Goal: Navigation & Orientation: Find specific page/section

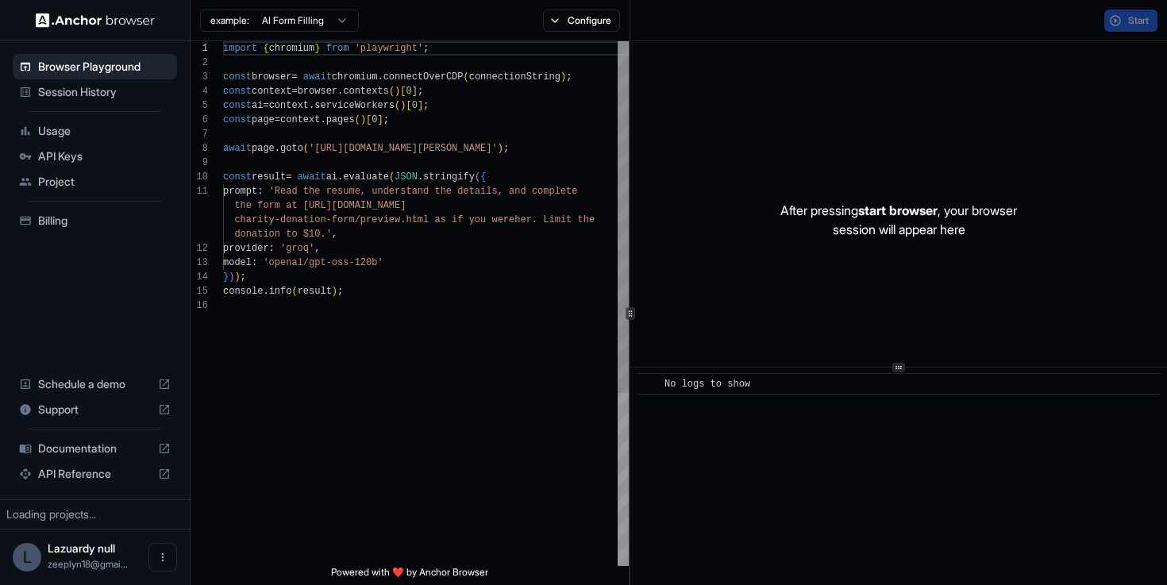
scroll to position [143, 0]
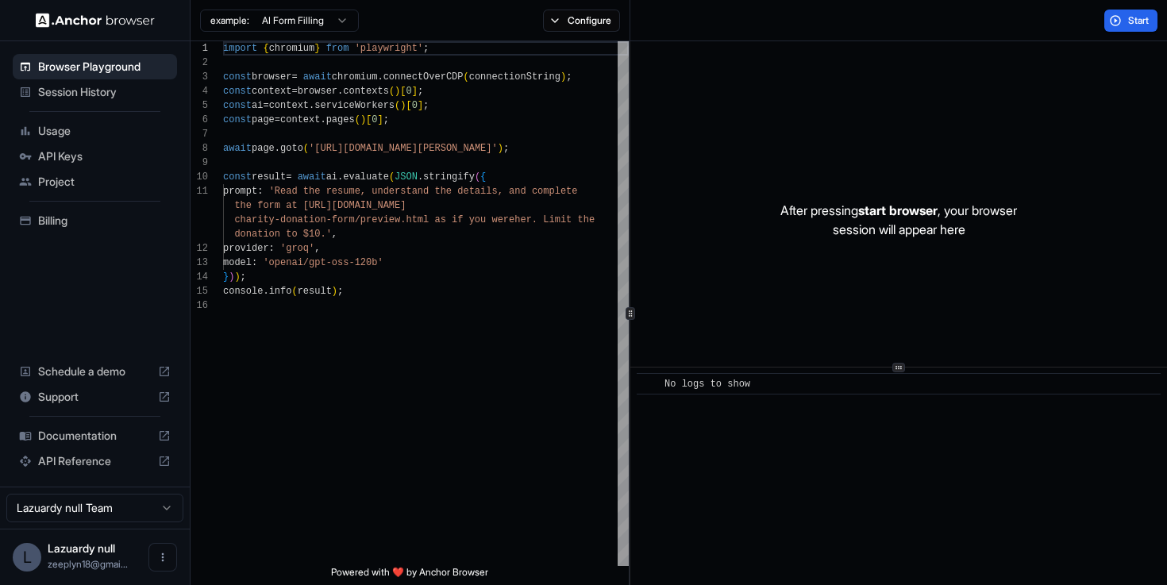
click at [101, 154] on span "API Keys" at bounding box center [104, 156] width 133 height 16
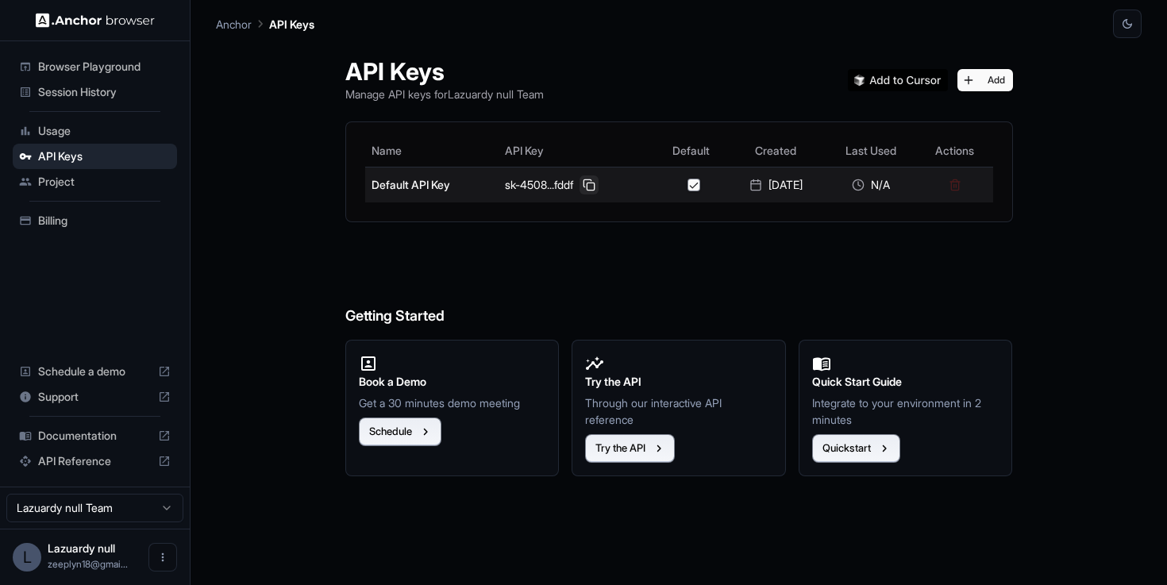
click at [590, 190] on button at bounding box center [589, 184] width 19 height 19
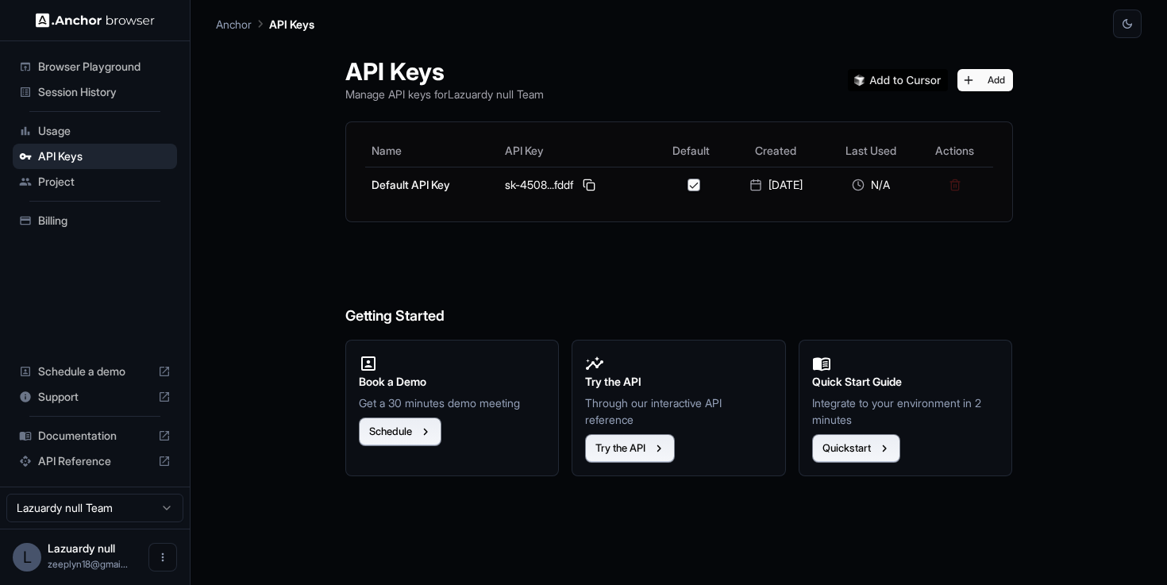
click at [121, 49] on ul "Browser Playground Session History Usage API Keys Project Billing" at bounding box center [94, 144] width 177 height 192
click at [121, 60] on span "Browser Playground" at bounding box center [104, 67] width 133 height 16
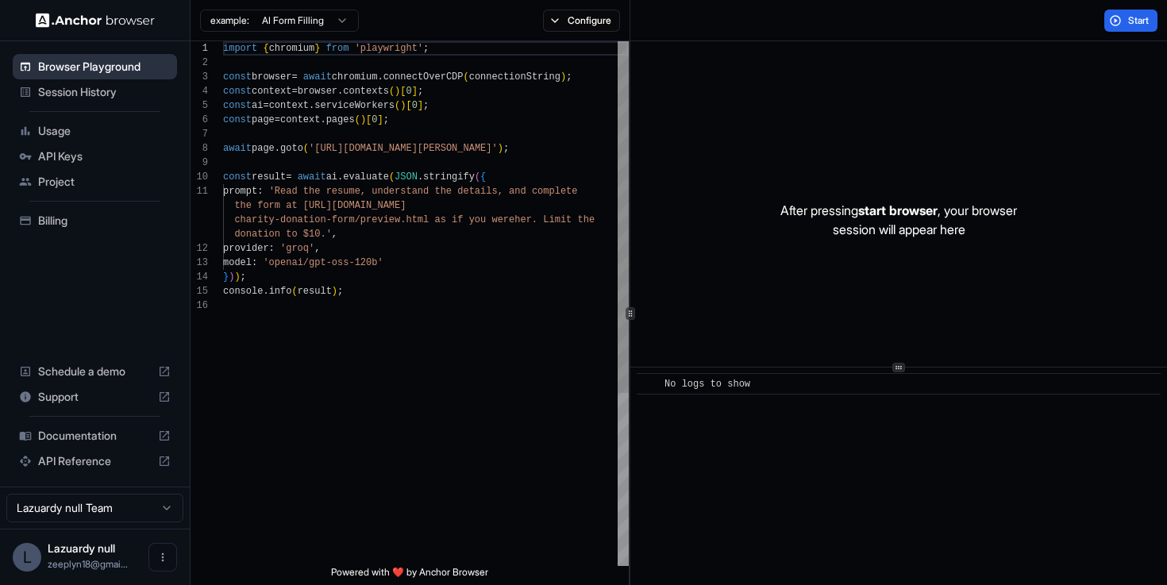
scroll to position [143, 0]
click at [114, 76] on div "Browser Playground" at bounding box center [95, 66] width 164 height 25
click at [111, 89] on span "Session History" at bounding box center [104, 92] width 133 height 16
